Goal: Information Seeking & Learning: Learn about a topic

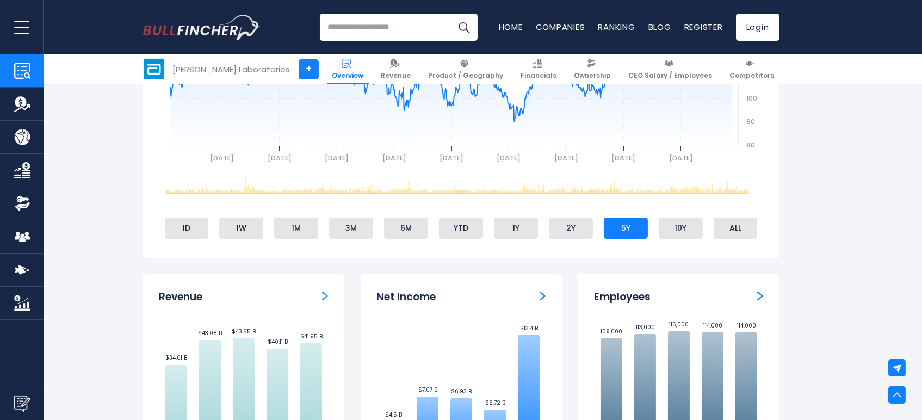
scroll to position [548, 0]
click at [540, 298] on img "Net income" at bounding box center [543, 297] width 6 height 10
click at [534, 294] on div "Net Income" at bounding box center [461, 298] width 169 height 14
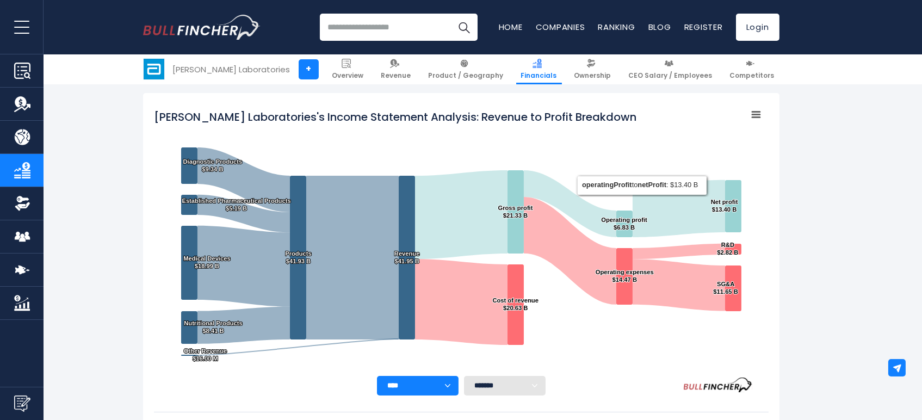
click at [755, 115] on rect "Abbott Laboratories's Income Statement Analysis: Revenue to Profit Breakdown" at bounding box center [755, 114] width 15 height 15
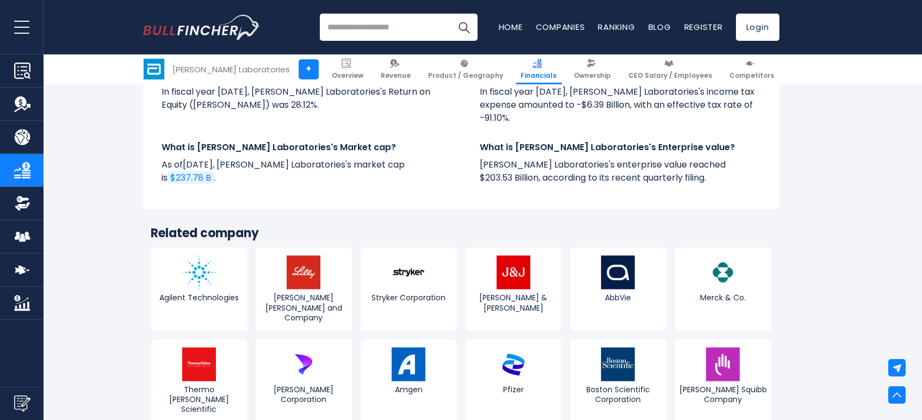
scroll to position [2566, 0]
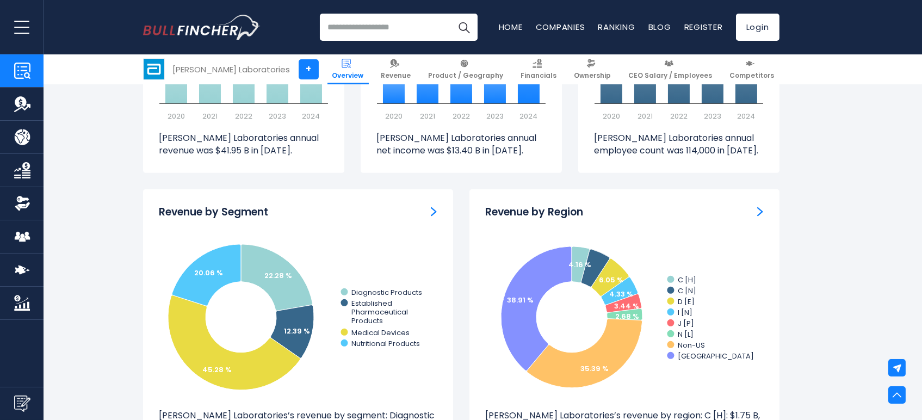
scroll to position [1212, 0]
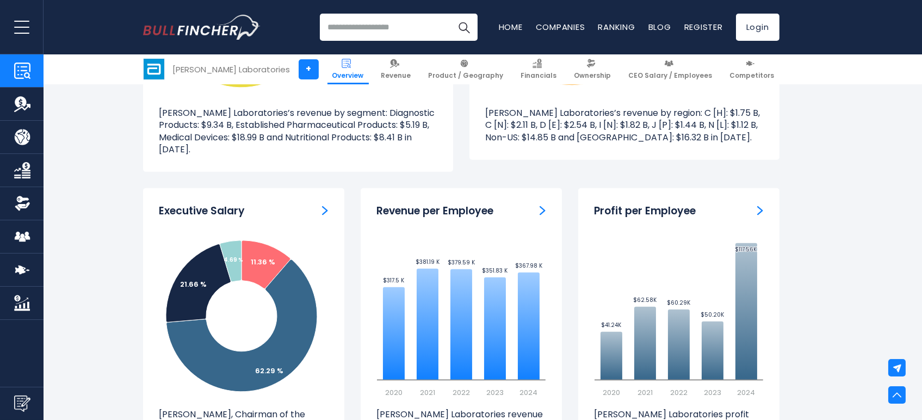
click at [542, 209] on img "Revenue per Employee" at bounding box center [543, 211] width 6 height 10
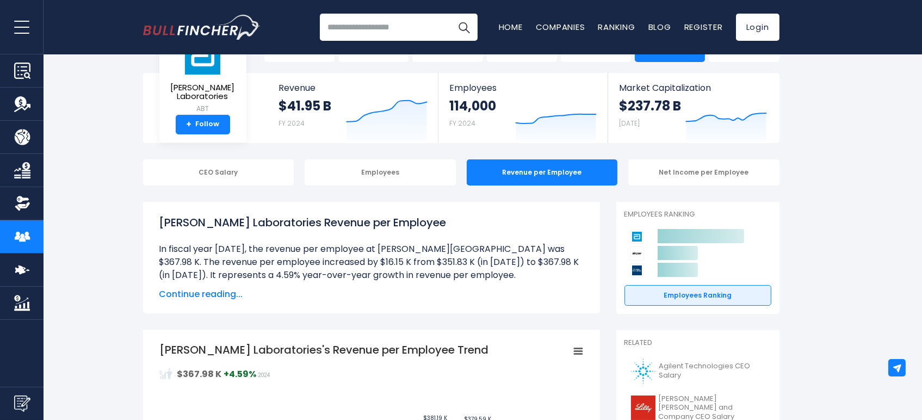
scroll to position [44, 0]
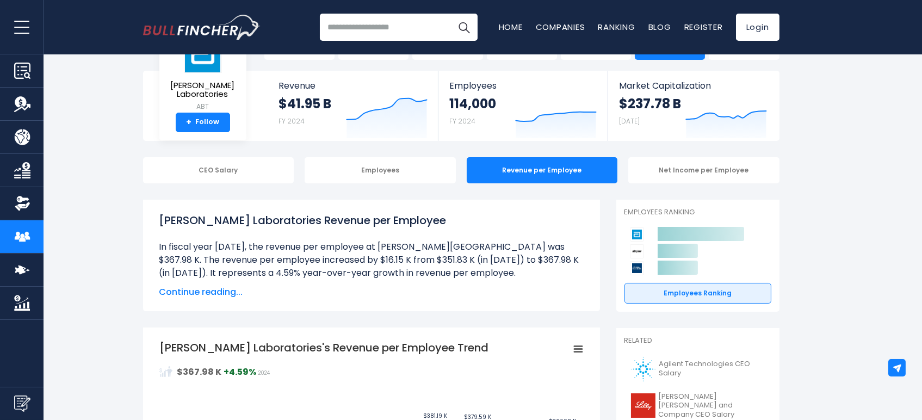
click at [394, 172] on div "Employees" at bounding box center [380, 170] width 151 height 26
click at [401, 174] on div "Employees" at bounding box center [380, 170] width 151 height 26
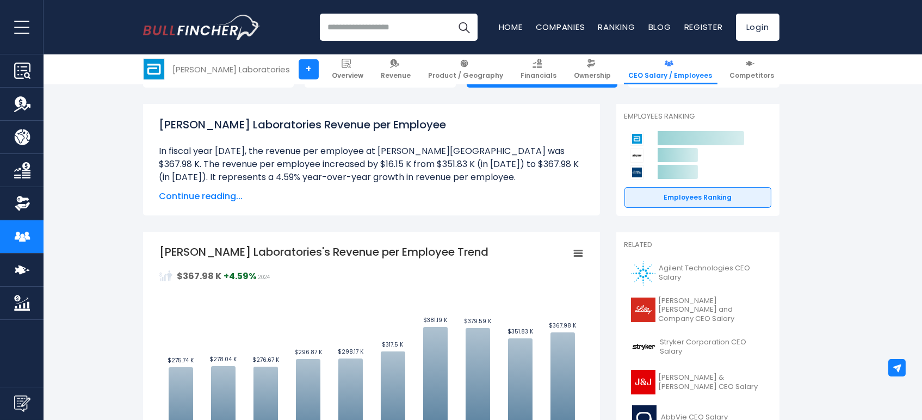
scroll to position [139, 0]
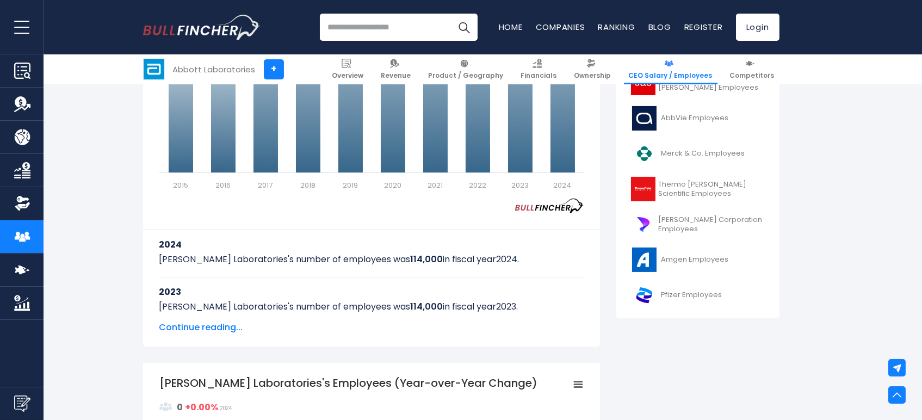
scroll to position [447, 0]
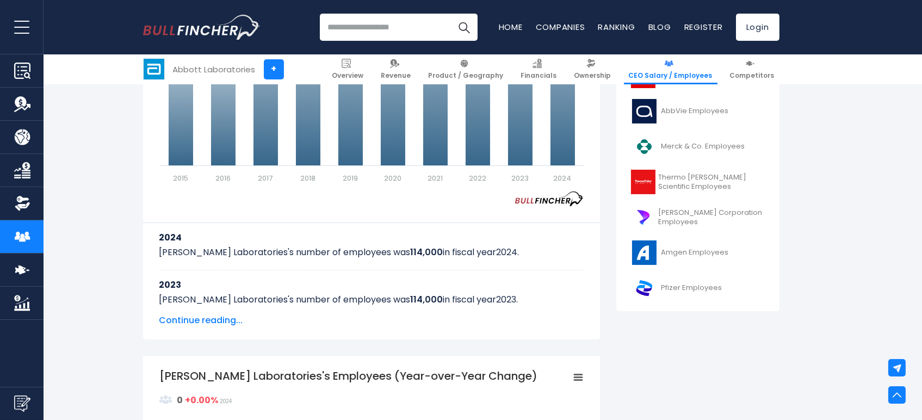
click at [203, 321] on span "Continue reading..." at bounding box center [371, 320] width 424 height 13
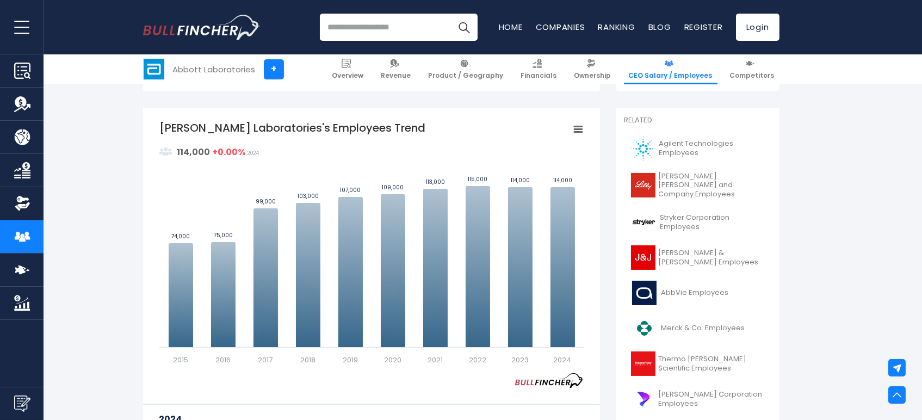
scroll to position [264, 0]
click at [579, 130] on icon "Abbott Laboratories's Employees Trend" at bounding box center [578, 130] width 8 height 5
click at [264, 128] on tspan "Abbott Laboratories's Employees Trend" at bounding box center [292, 128] width 266 height 15
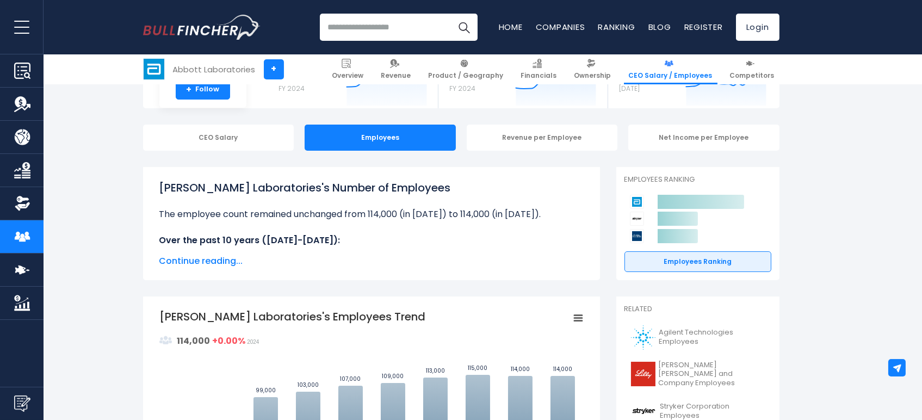
scroll to position [46, 0]
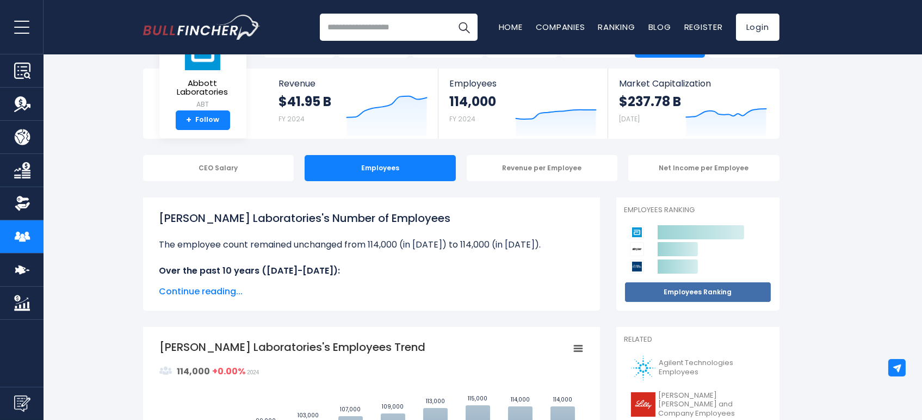
click at [712, 297] on link "Employees Ranking" at bounding box center [697, 292] width 147 height 21
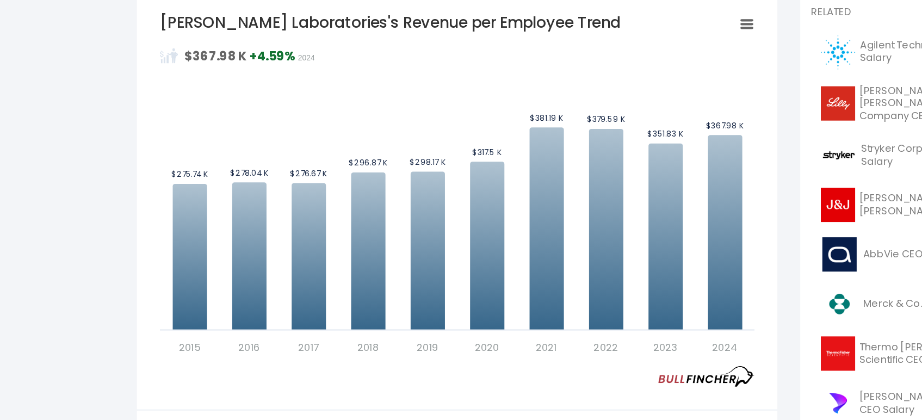
scroll to position [289, 0]
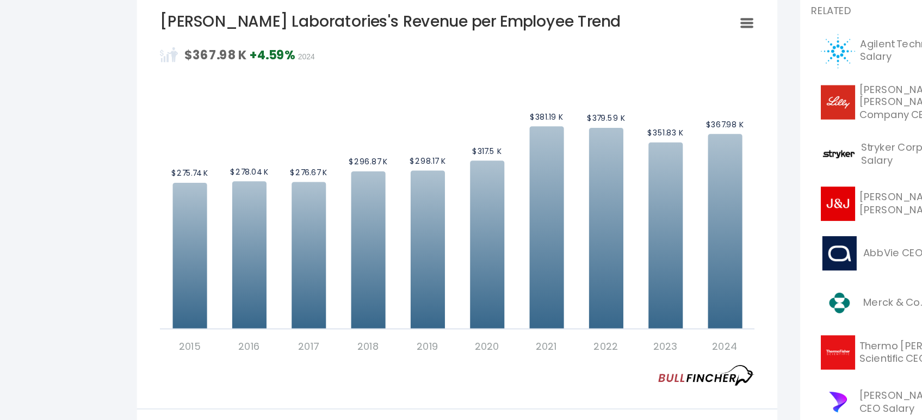
drag, startPoint x: 69, startPoint y: 182, endPoint x: 81, endPoint y: 169, distance: 17.7
